Goal: Transaction & Acquisition: Purchase product/service

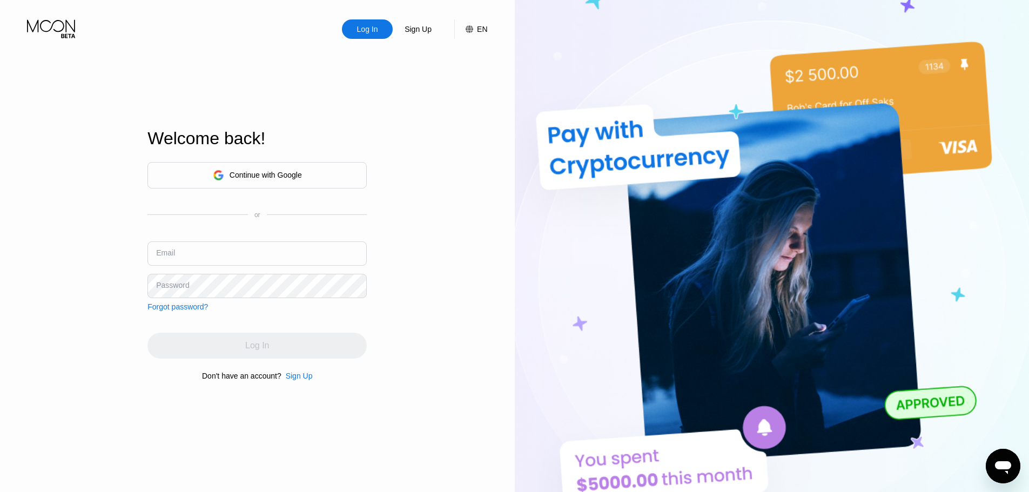
click at [199, 262] on input "text" at bounding box center [256, 253] width 219 height 24
paste input "sandraboland1974@pasigrapymail.com ldhwohcfX9720 ldhwohcfX9720_"
drag, startPoint x: 308, startPoint y: 258, endPoint x: 376, endPoint y: 257, distance: 68.1
click at [376, 257] on div "Log In Sign Up EN Language English Save Welcome back! Continue with Google or E…" at bounding box center [257, 270] width 515 height 541
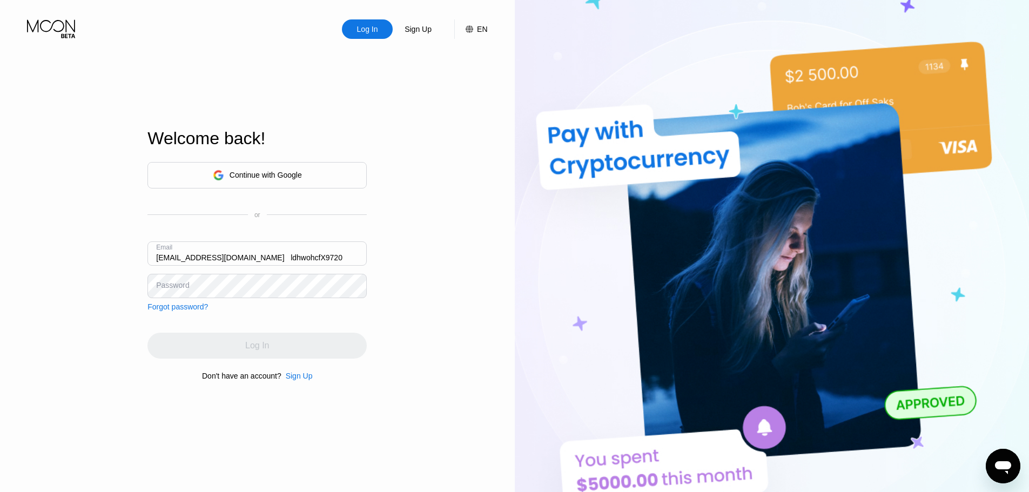
scroll to position [0, 0]
drag, startPoint x: 358, startPoint y: 256, endPoint x: 157, endPoint y: 256, distance: 200.9
click at [124, 256] on div "Log In Sign Up EN Language English Save Welcome back! Continue with Google or E…" at bounding box center [257, 270] width 515 height 541
click at [326, 255] on input "sandraboland1974@pasigrapymail.com ldhwohcfX9720" at bounding box center [256, 253] width 219 height 24
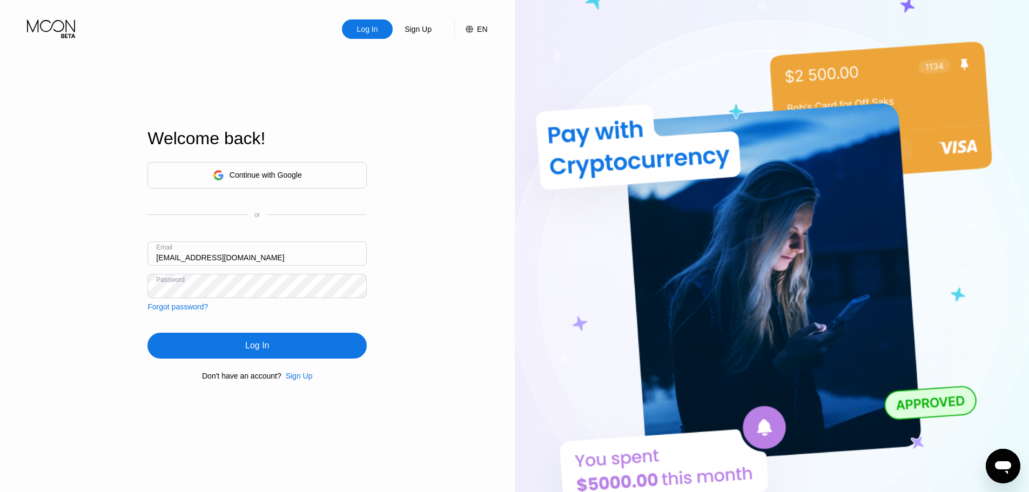
type input "sandraboland1974@pasigrapymail.com"
click at [293, 353] on div "Log In" at bounding box center [256, 346] width 219 height 26
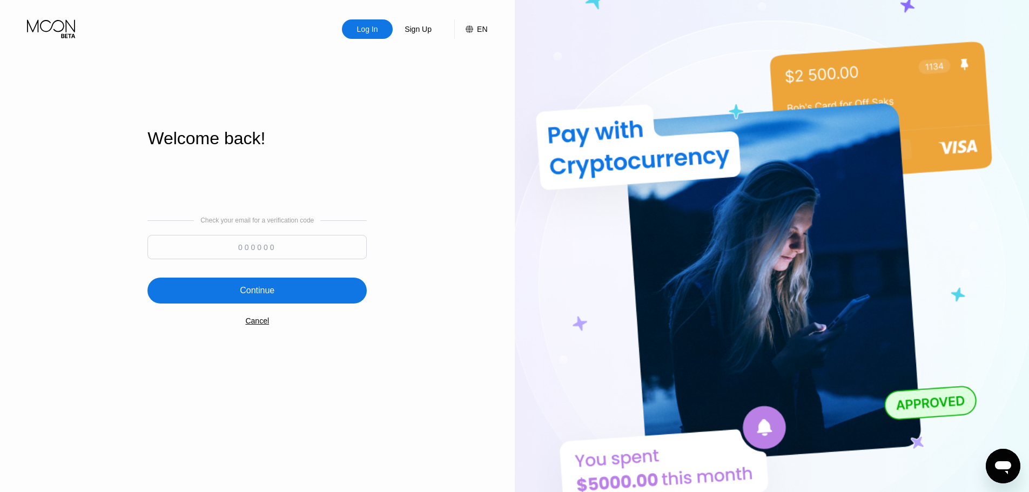
click at [273, 251] on input at bounding box center [256, 247] width 219 height 24
paste input "425828"
type input "425828"
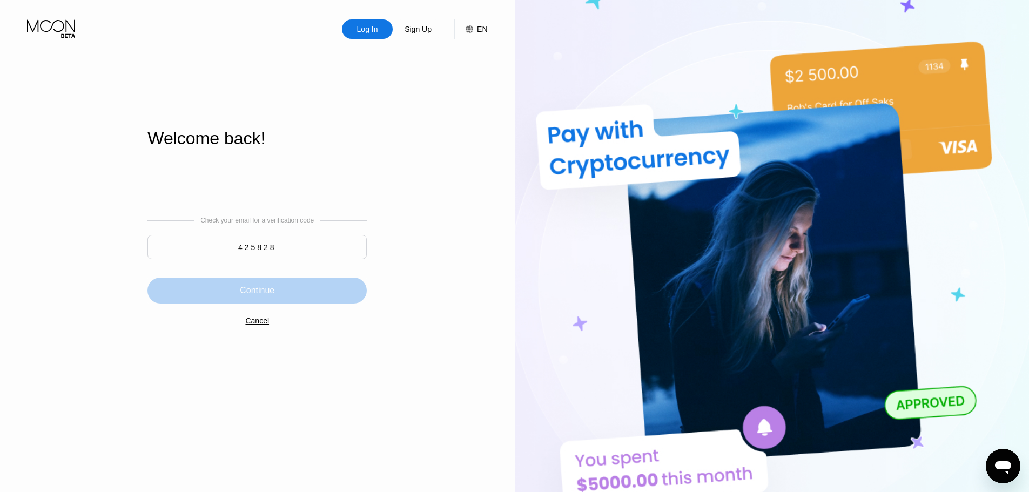
click at [285, 295] on div "Continue" at bounding box center [256, 291] width 219 height 26
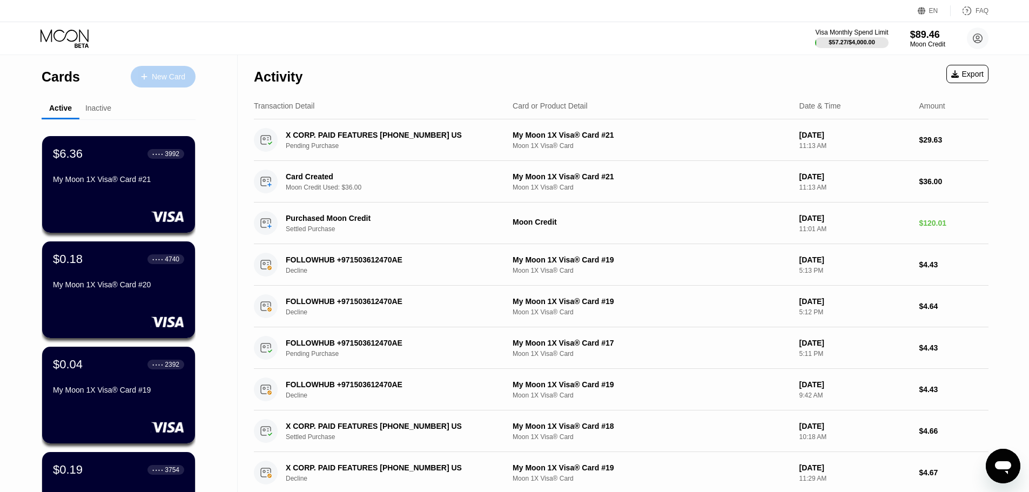
click at [163, 77] on div "New Card" at bounding box center [168, 76] width 33 height 9
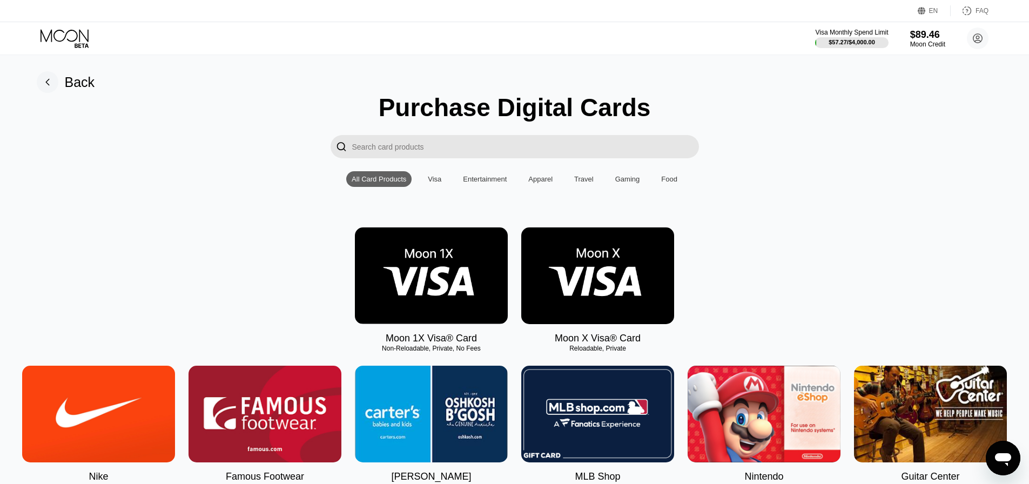
click at [451, 270] on img at bounding box center [431, 275] width 153 height 97
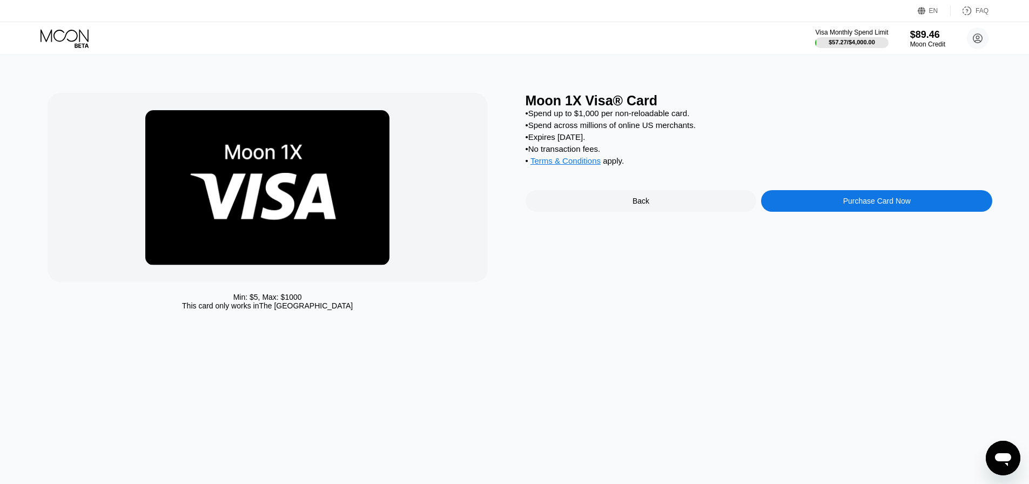
click at [847, 205] on div "Purchase Card Now" at bounding box center [877, 201] width 68 height 9
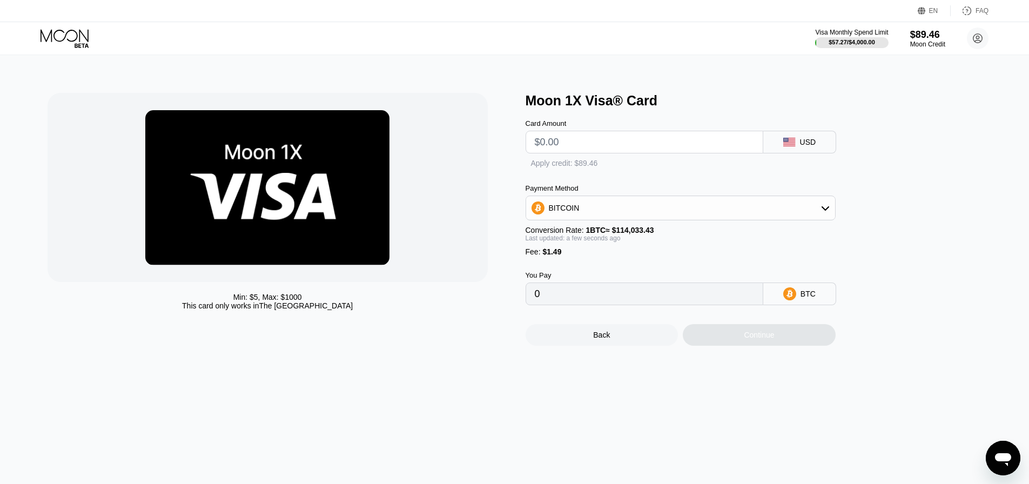
click at [584, 150] on input "text" at bounding box center [644, 142] width 219 height 22
type input "$9"
type input "0.00009200"
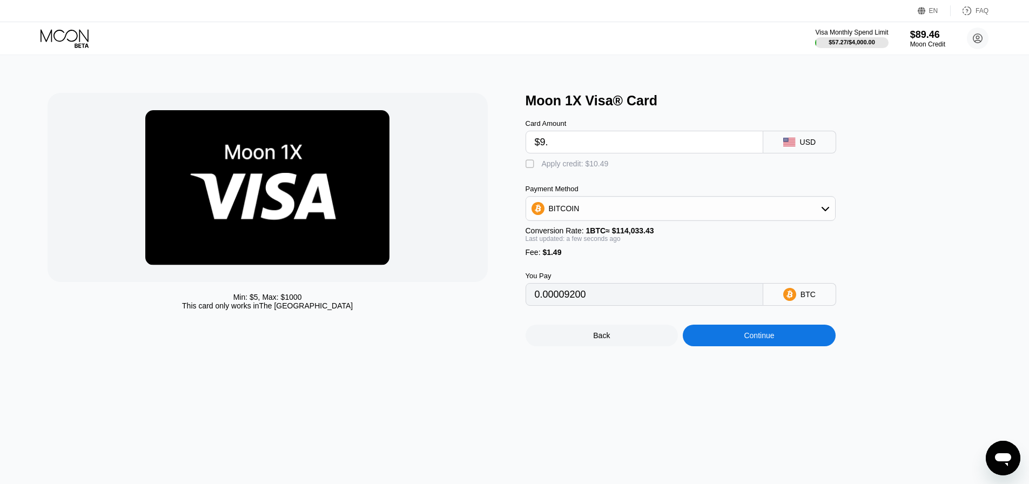
type input "$9.5"
type input "0.00009638"
type input "$9.5"
click at [554, 168] on div "Apply credit: $10.99" at bounding box center [575, 163] width 67 height 9
type input "0"
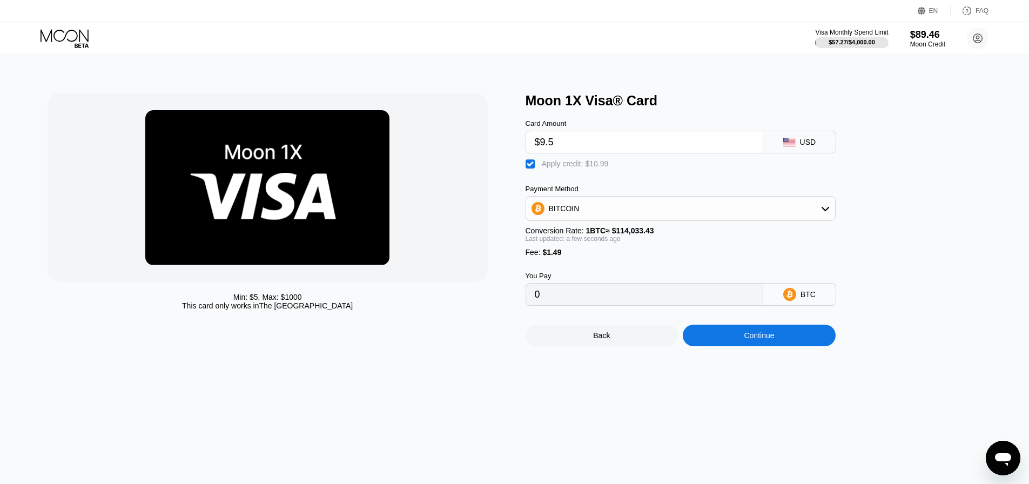
click at [716, 345] on div "Continue" at bounding box center [759, 336] width 153 height 22
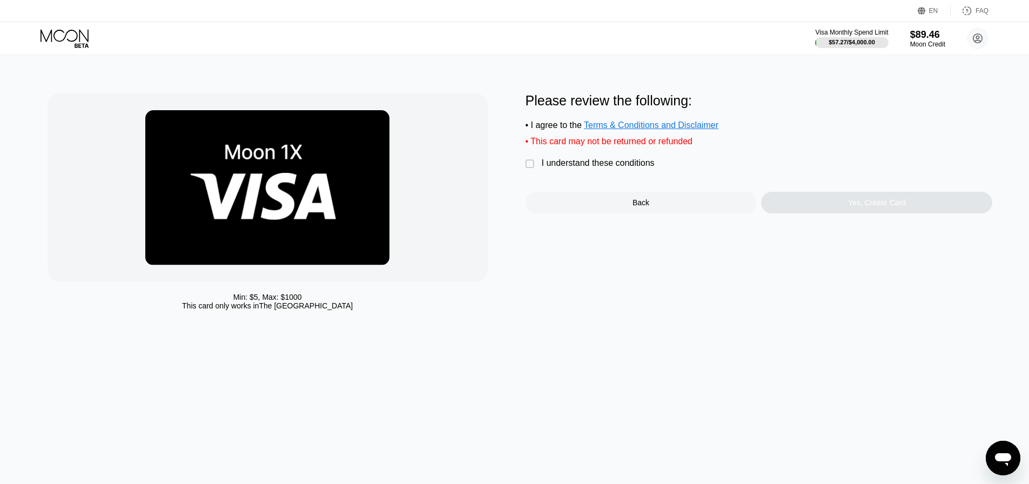
click at [583, 168] on div "I understand these conditions" at bounding box center [598, 163] width 113 height 10
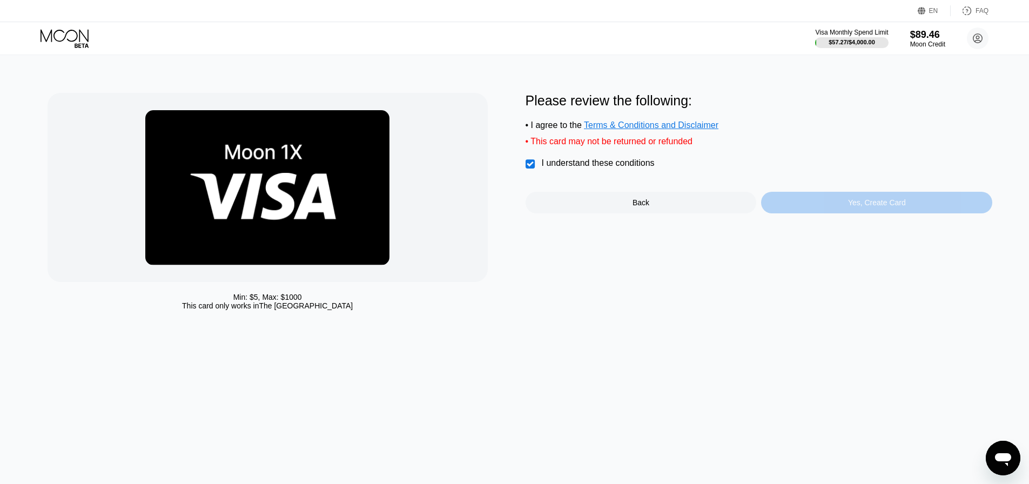
click at [820, 213] on div "Yes, Create Card" at bounding box center [876, 203] width 231 height 22
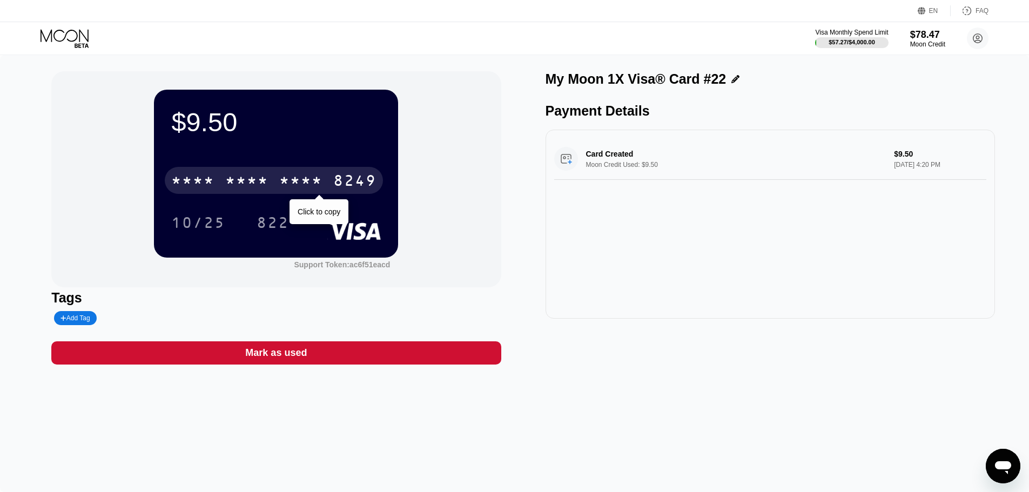
click at [267, 178] on div "* * * *" at bounding box center [246, 181] width 43 height 17
